Goal: Register for event/course

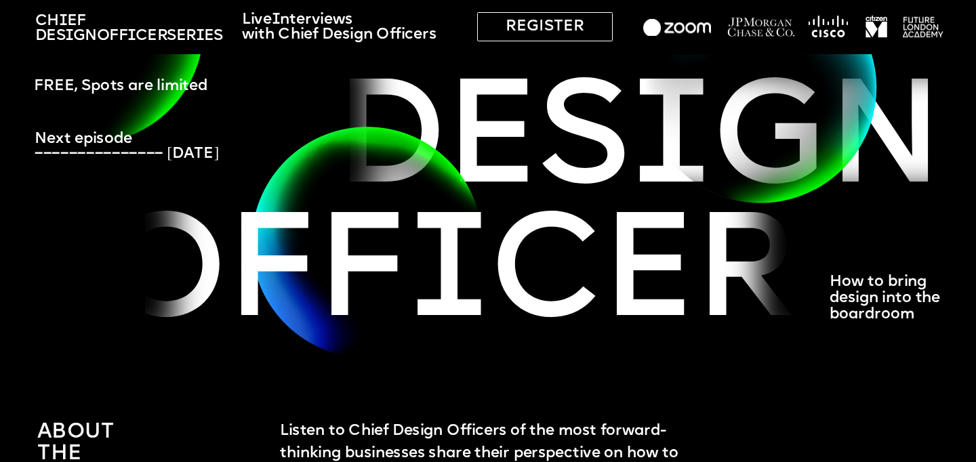
scroll to position [9, 0]
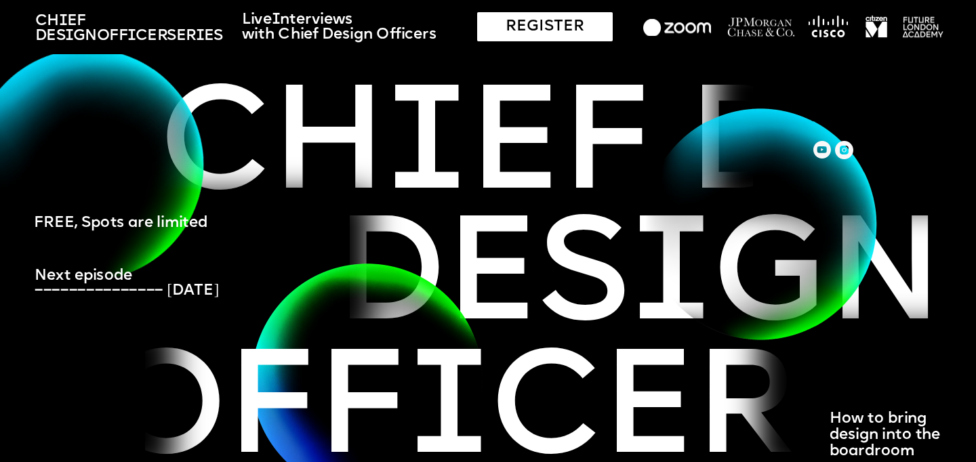
click at [549, 34] on div "REGISTER" at bounding box center [545, 26] width 136 height 29
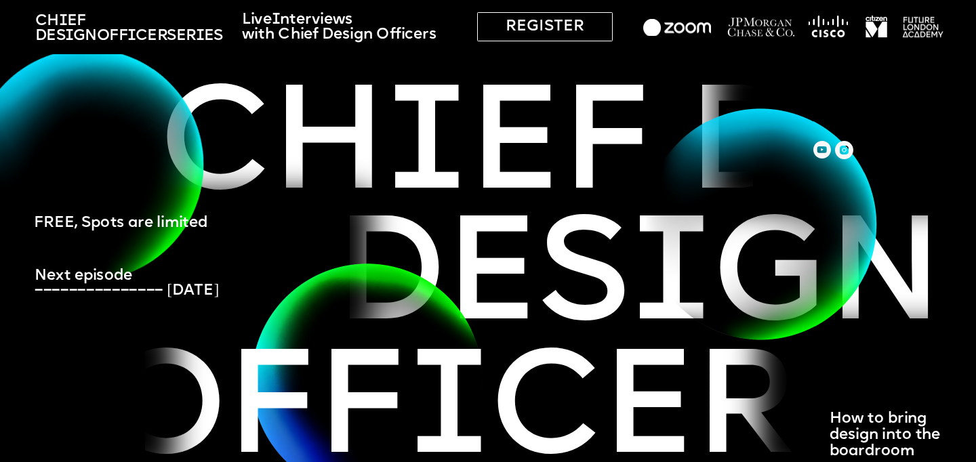
click at [188, 290] on span "Next episode ––––––––––––––– 08 July 2025" at bounding box center [127, 283] width 184 height 31
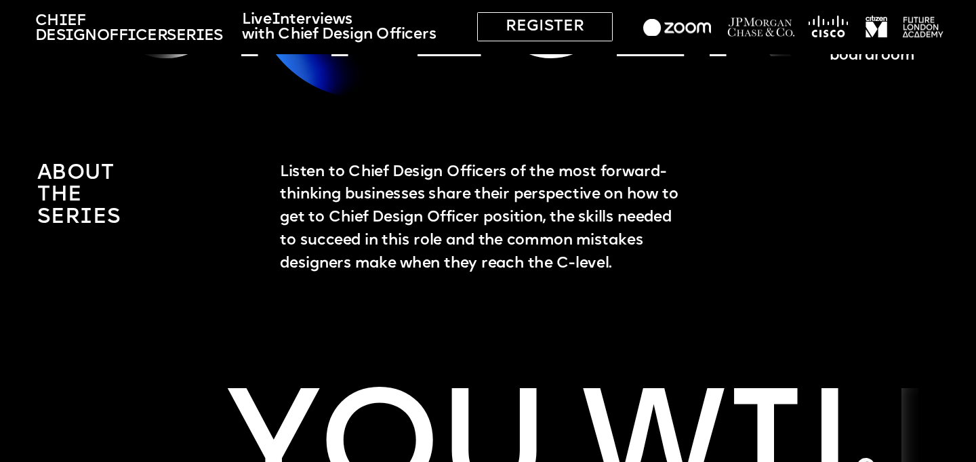
scroll to position [0, 0]
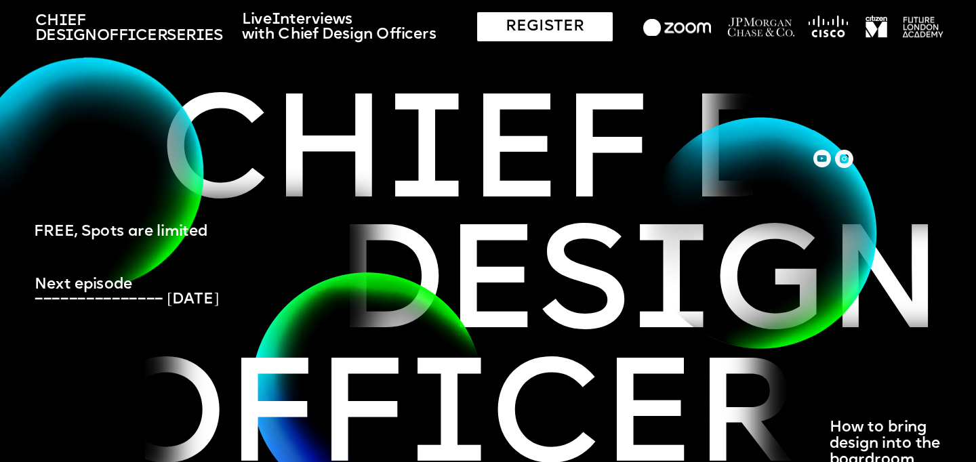
click at [532, 26] on div "REGISTER" at bounding box center [545, 26] width 136 height 29
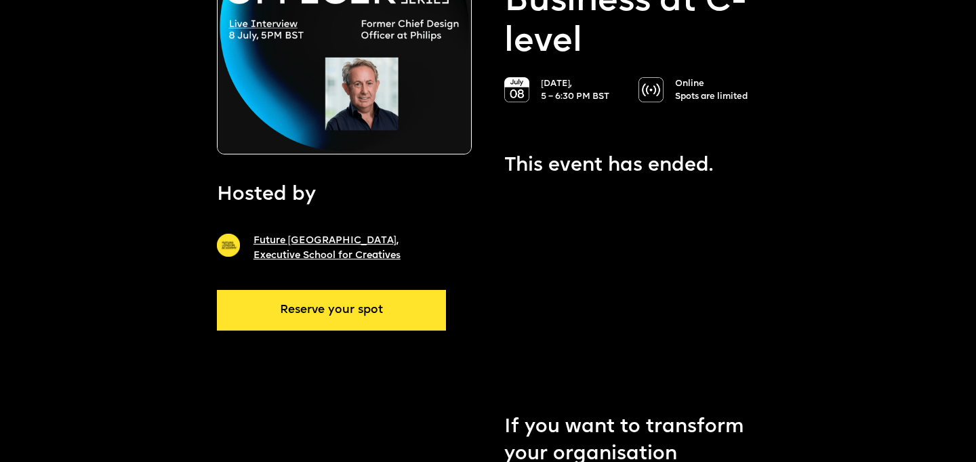
scroll to position [222, 0]
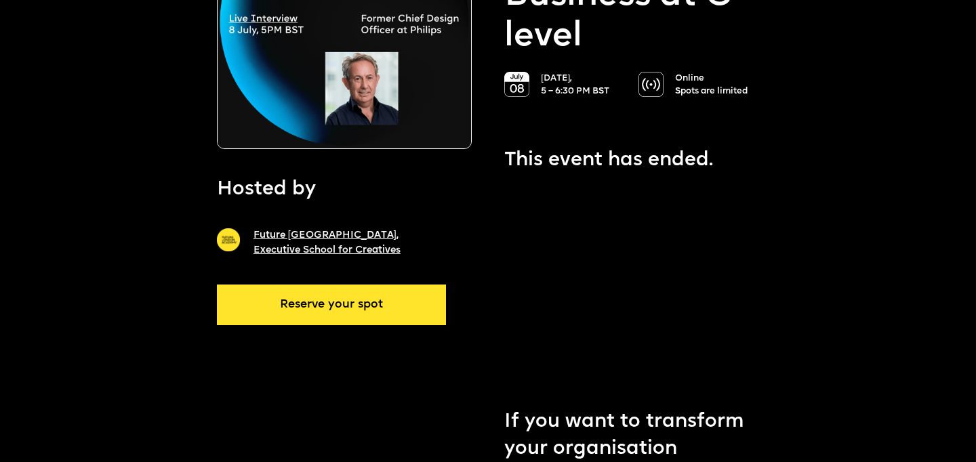
click at [363, 307] on link "Reserve your spot" at bounding box center [331, 305] width 229 height 41
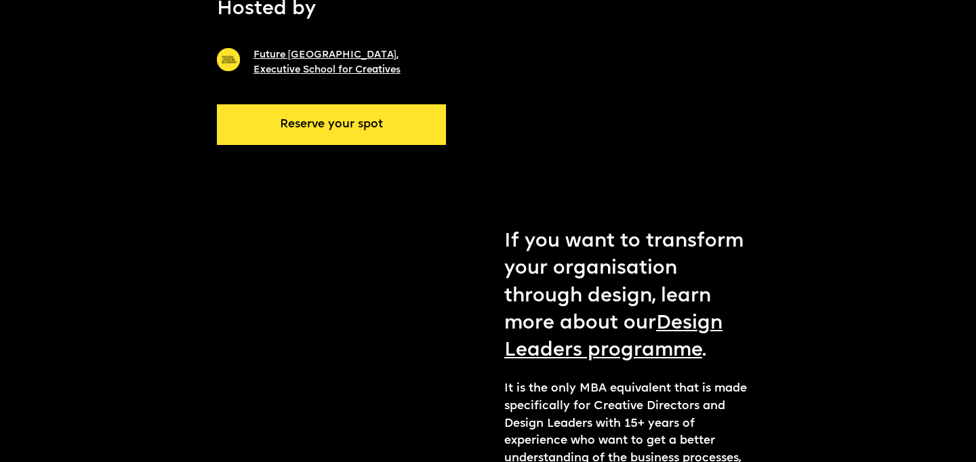
scroll to position [403, 0]
click at [637, 323] on link "Design Leaders programme" at bounding box center [613, 336] width 218 height 47
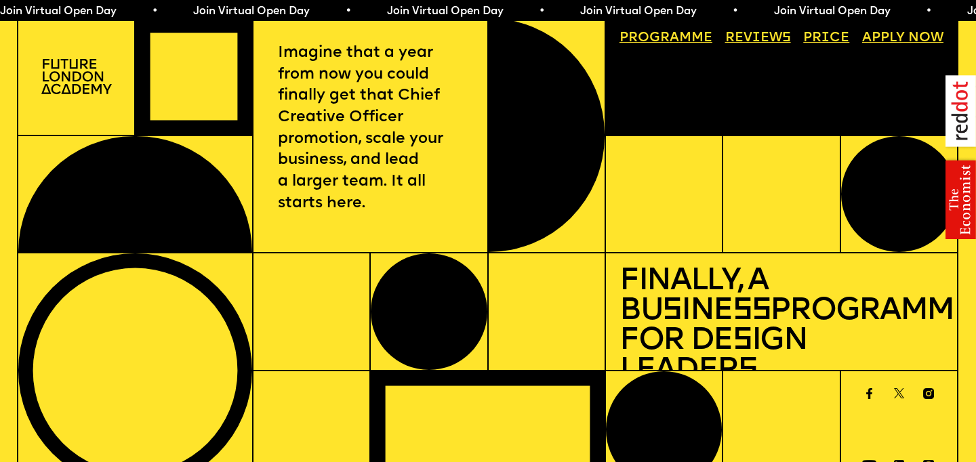
click at [667, 41] on link "Progr a mme" at bounding box center [666, 38] width 106 height 27
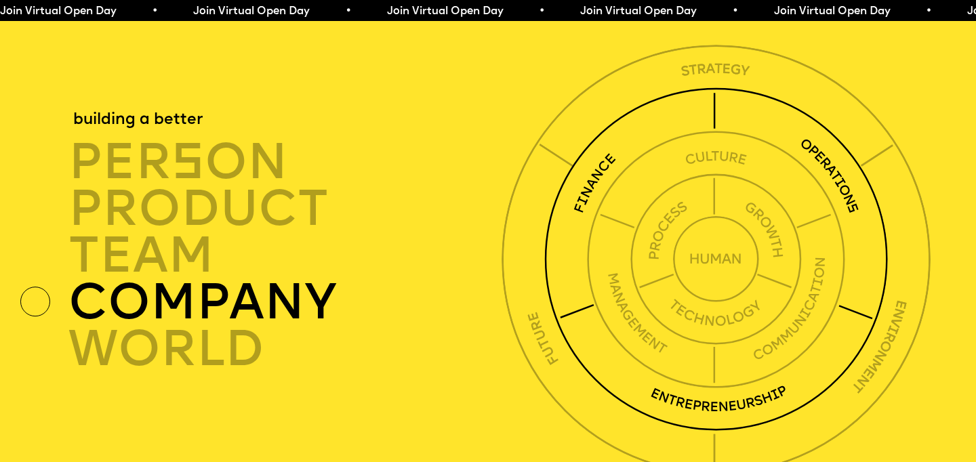
scroll to position [3460, 0]
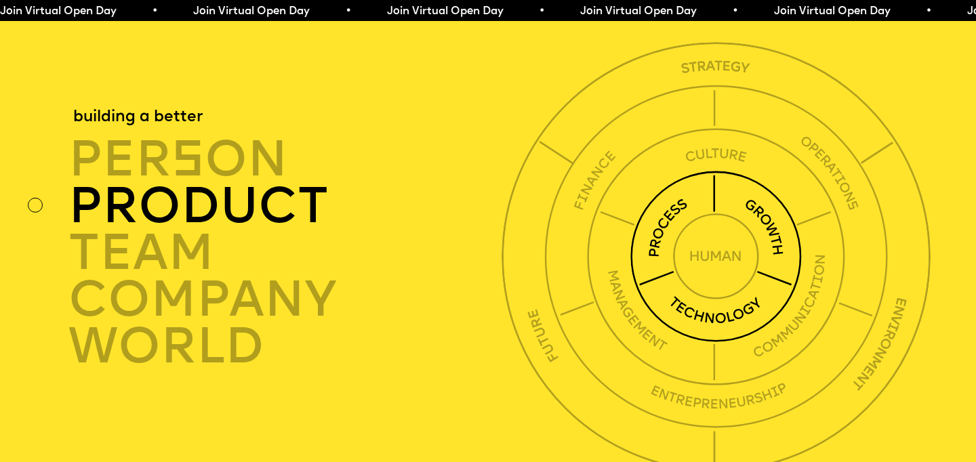
click at [708, 296] on img at bounding box center [717, 257] width 172 height 172
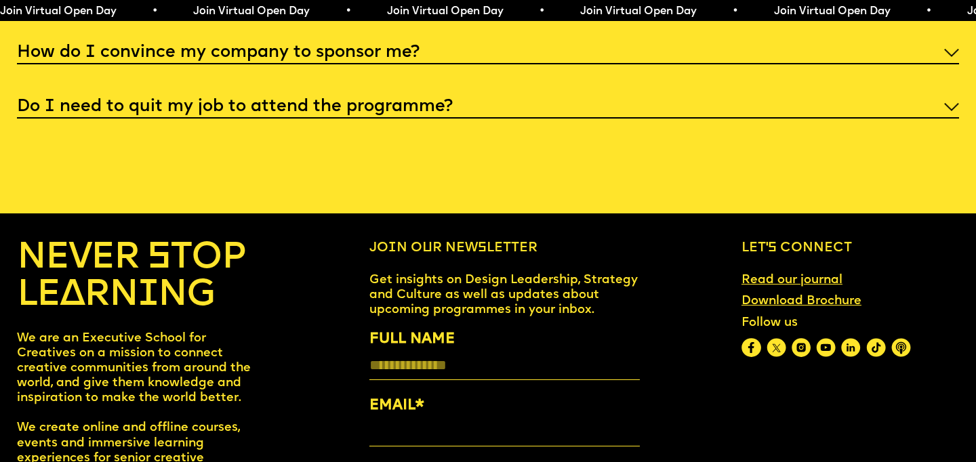
scroll to position [5542, 0]
